Goal: Download file/media

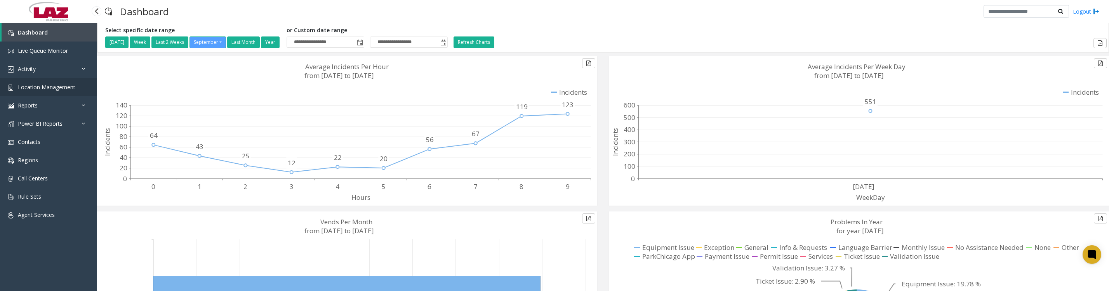
click at [48, 86] on link "Location Management" at bounding box center [48, 87] width 97 height 18
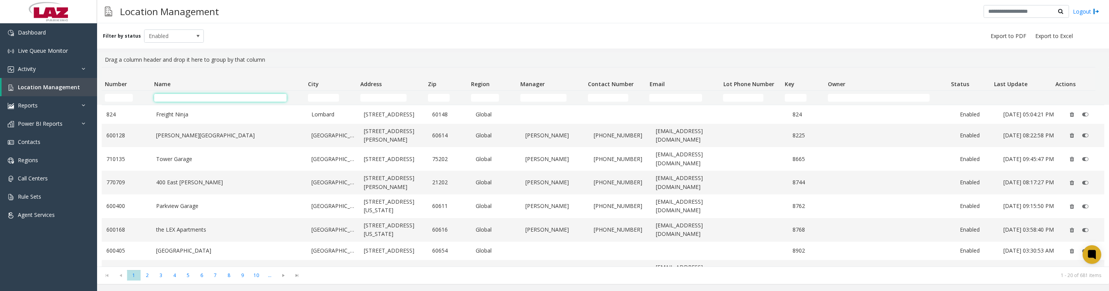
click at [189, 95] on input "Name Filter" at bounding box center [220, 98] width 133 height 8
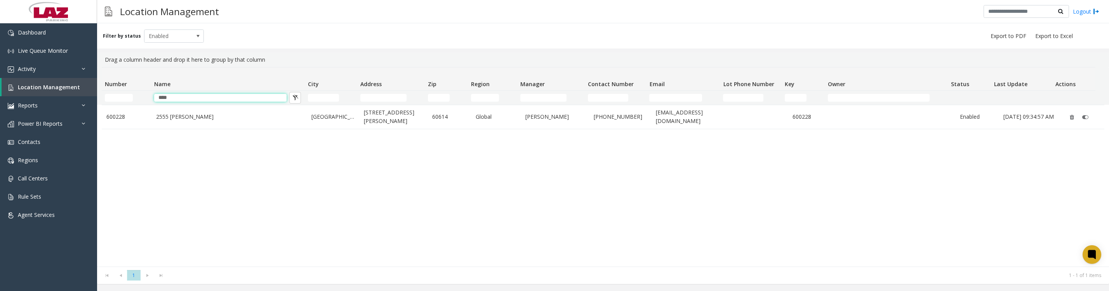
type input "****"
click at [184, 113] on td "2555 N. Clark" at bounding box center [228, 117] width 155 height 24
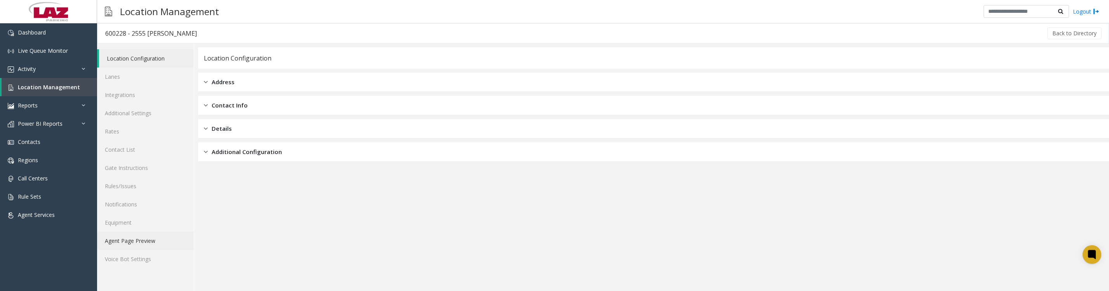
click at [129, 250] on link "Agent Page Preview" at bounding box center [145, 241] width 97 height 18
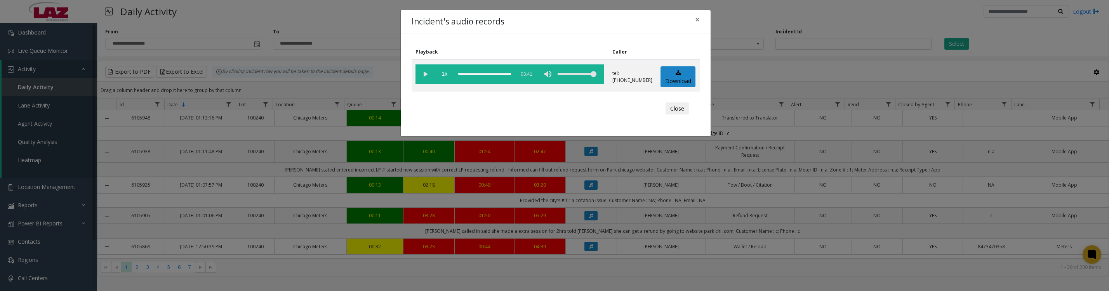
click at [671, 115] on button "Close" at bounding box center [676, 108] width 23 height 12
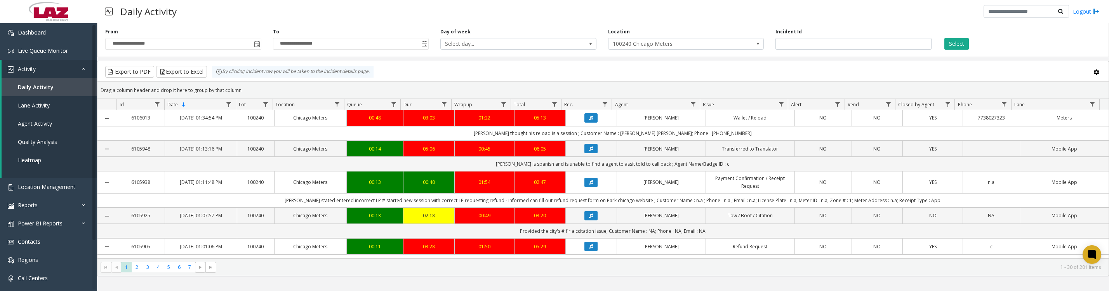
click at [592, 123] on button "Data table" at bounding box center [590, 117] width 13 height 9
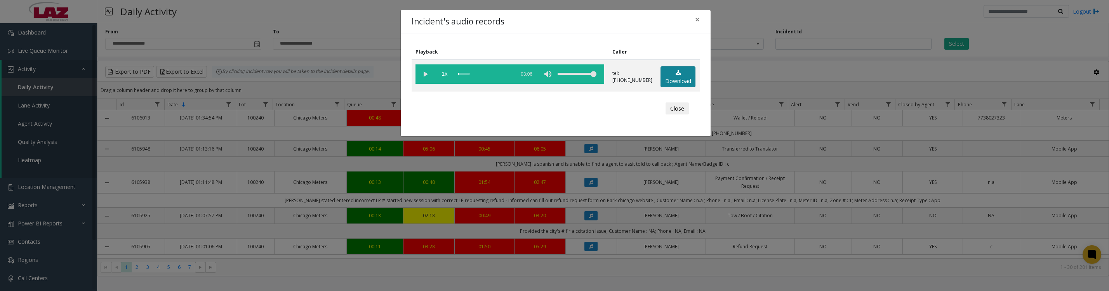
click at [666, 79] on link "Download" at bounding box center [677, 76] width 35 height 21
click at [424, 75] on vg-play-pause at bounding box center [424, 73] width 19 height 19
click at [665, 115] on button "Close" at bounding box center [676, 108] width 23 height 12
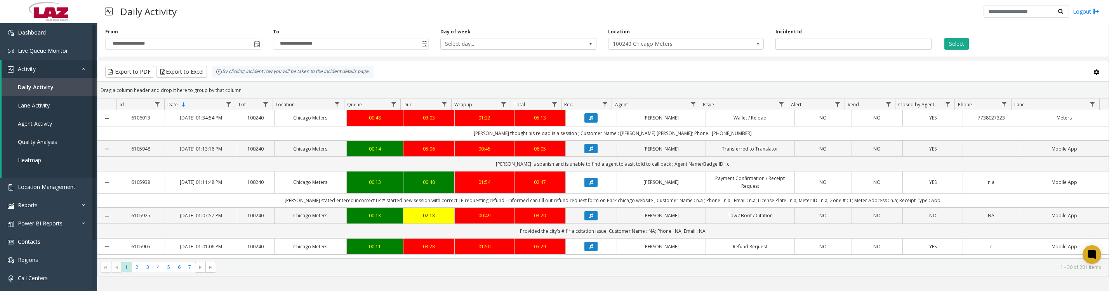
click at [594, 123] on button "Data table" at bounding box center [590, 117] width 13 height 9
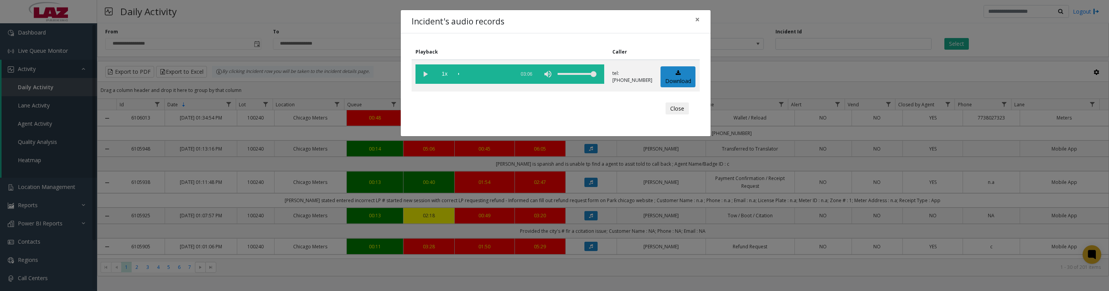
click at [425, 78] on vg-play-pause at bounding box center [424, 73] width 19 height 19
click at [666, 115] on button "Close" at bounding box center [676, 108] width 23 height 12
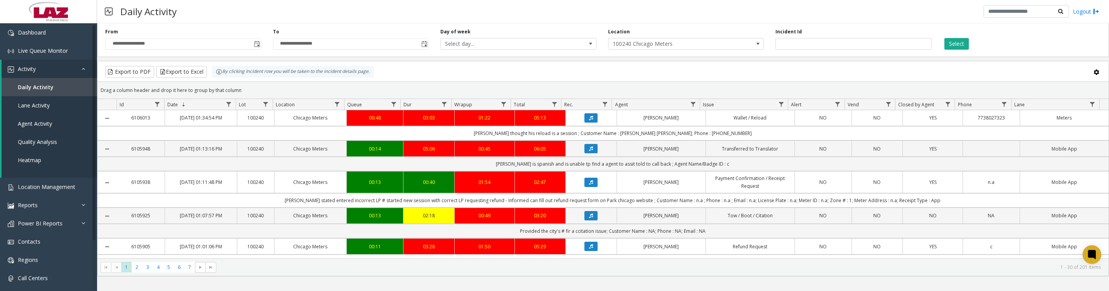
click at [958, 48] on button "Select" at bounding box center [956, 44] width 24 height 12
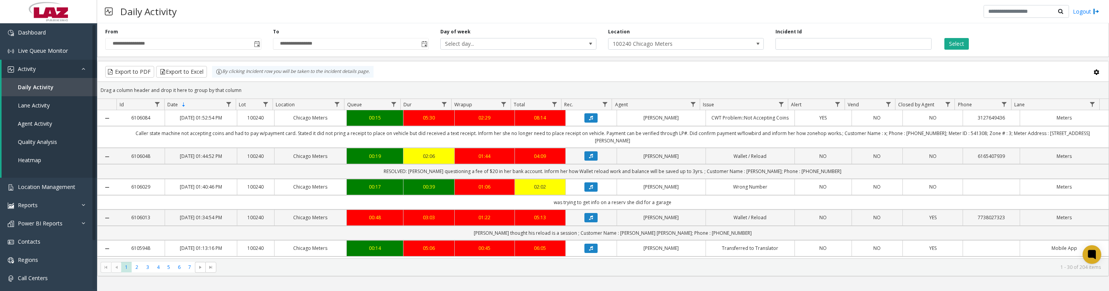
click at [589, 158] on icon "Data table" at bounding box center [591, 156] width 4 height 5
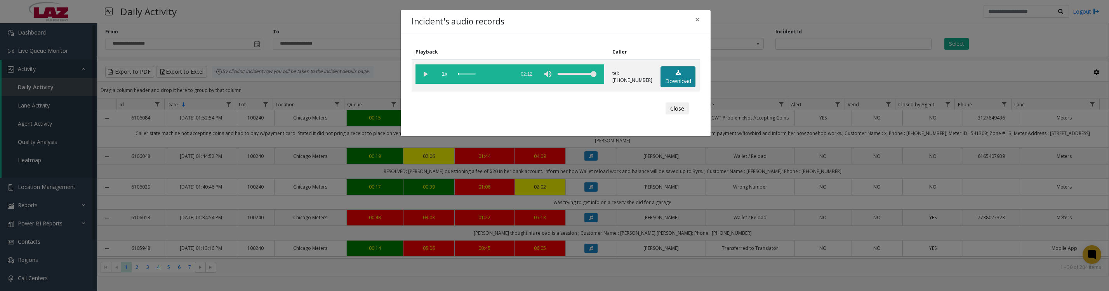
click at [671, 82] on link "Download" at bounding box center [677, 76] width 35 height 21
